Goal: Ask a question

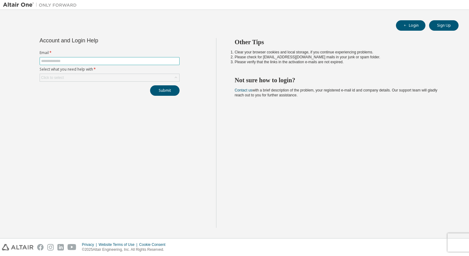
click at [145, 62] on input "text" at bounding box center [109, 61] width 137 height 5
type input "**********"
click at [133, 80] on div "Click to select" at bounding box center [109, 77] width 139 height 7
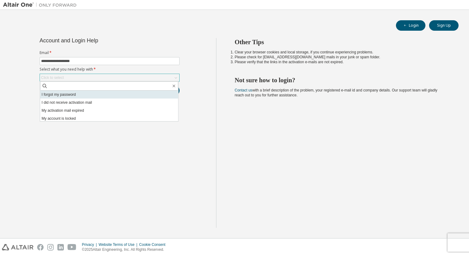
click at [129, 94] on li "I forgot my password" at bounding box center [109, 95] width 138 height 8
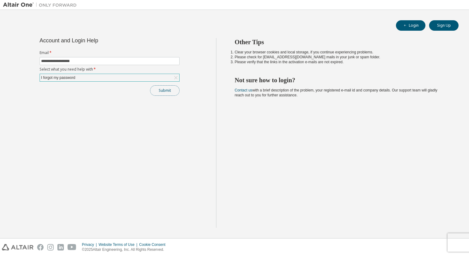
click at [162, 87] on button "Submit" at bounding box center [164, 90] width 29 height 10
click at [88, 59] on input "text" at bounding box center [109, 61] width 137 height 5
type input "**********"
click at [85, 80] on div "Click to select" at bounding box center [109, 77] width 139 height 7
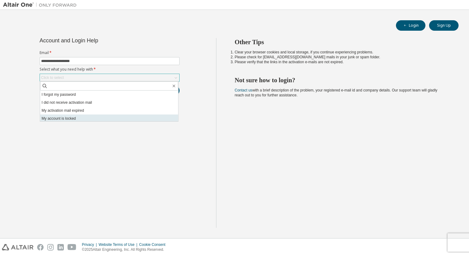
click at [78, 115] on li "My account is locked" at bounding box center [109, 119] width 138 height 8
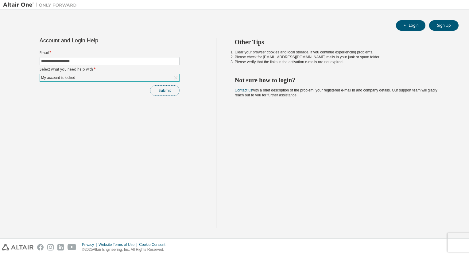
click at [158, 90] on button "Submit" at bounding box center [164, 90] width 29 height 10
click at [426, 242] on link "Altair support" at bounding box center [428, 239] width 25 height 5
click at [424, 239] on link "Altair support" at bounding box center [428, 239] width 25 height 5
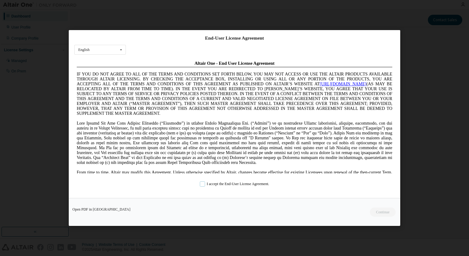
click at [204, 185] on label "I accept the End-User License Agreement." at bounding box center [234, 183] width 69 height 5
click at [389, 213] on button "Continue" at bounding box center [383, 212] width 26 height 9
